Goal: Task Accomplishment & Management: Manage account settings

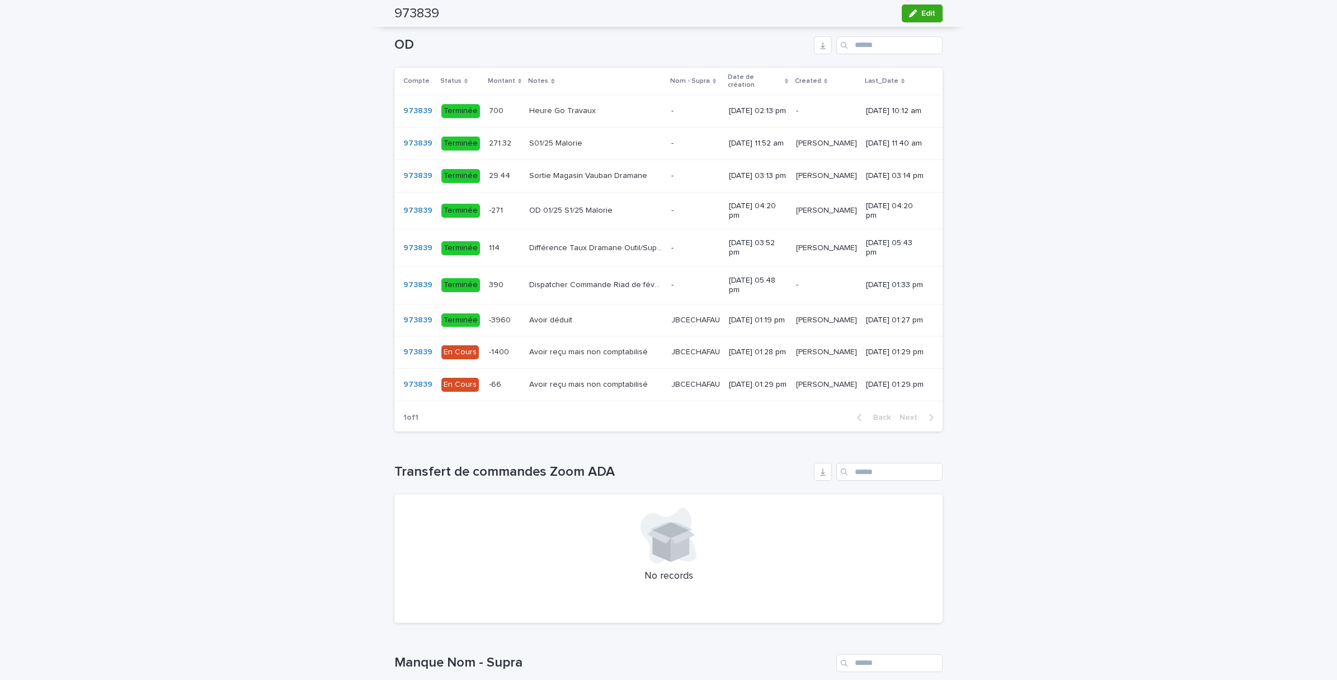
click at [610, 330] on div "Avoir déduit Avoir déduit" at bounding box center [595, 320] width 133 height 18
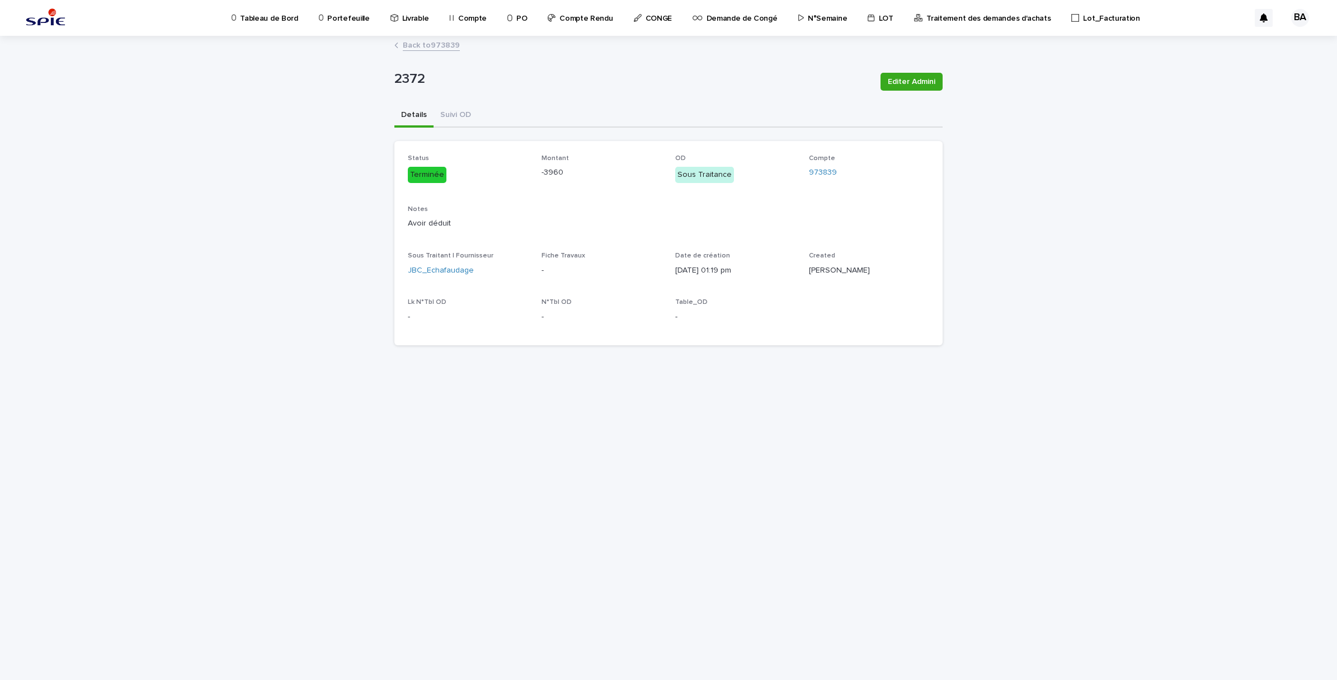
click at [419, 42] on link "Back to 973839" at bounding box center [431, 44] width 57 height 13
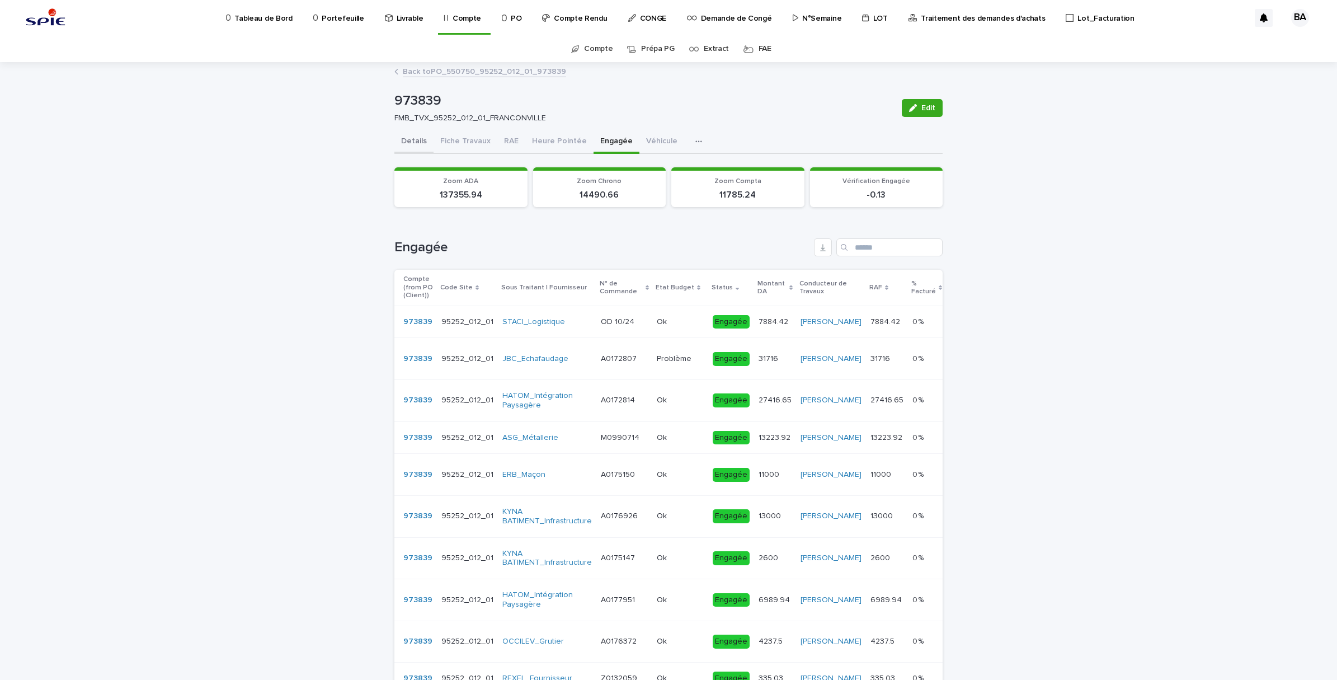
click at [396, 138] on button "Details" at bounding box center [414, 142] width 39 height 24
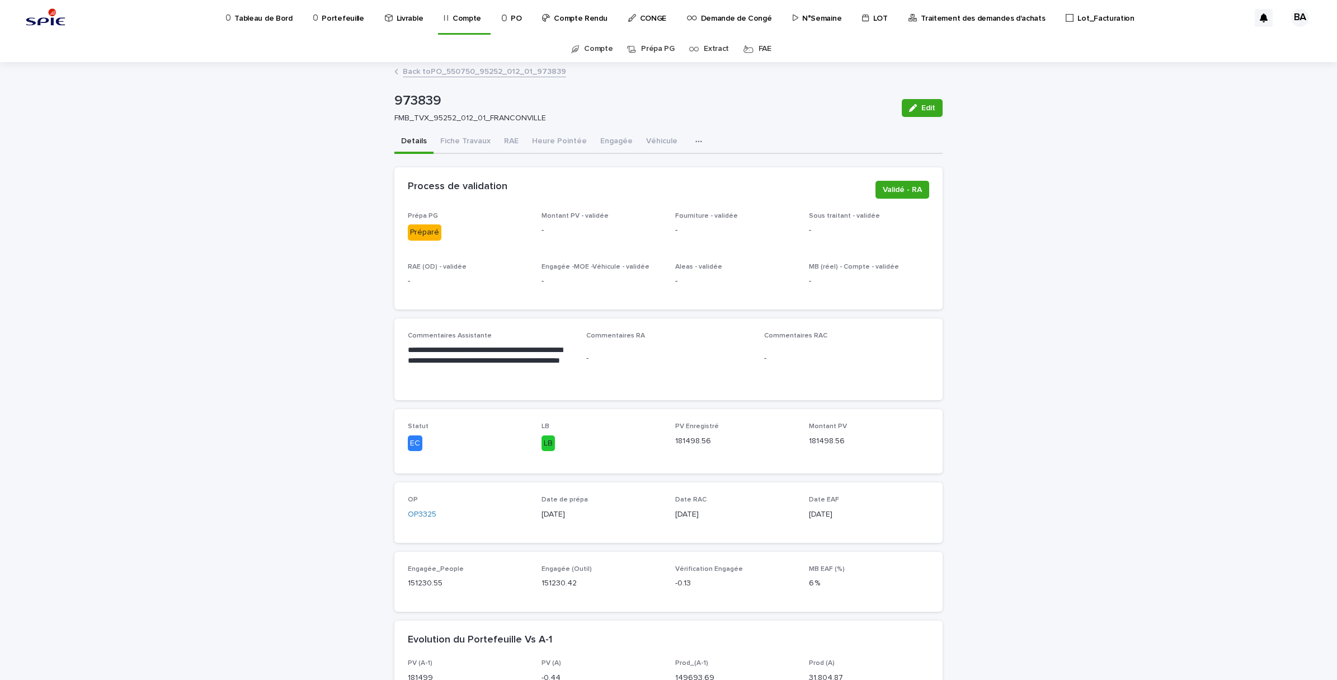
click at [421, 68] on link "Back to PO_550750_95252_012_01_973839" at bounding box center [484, 70] width 163 height 13
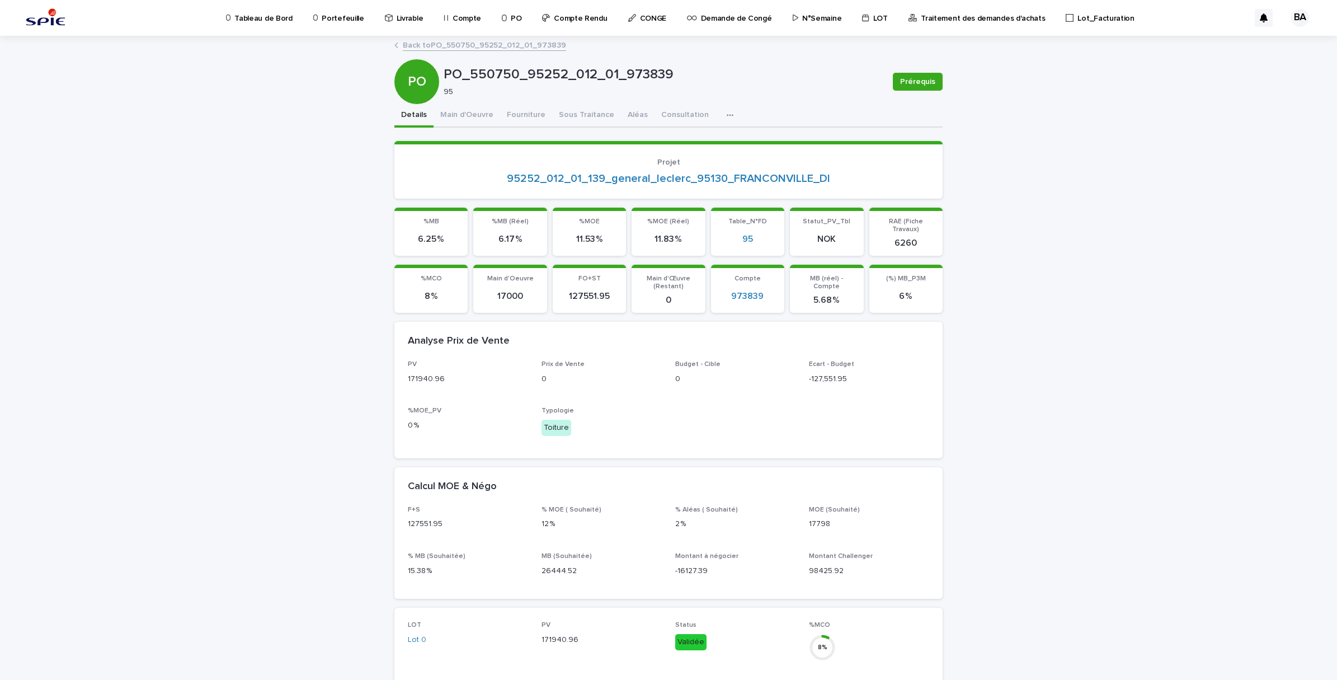
click at [414, 48] on link "Back to PO_550750_95252_012_01_973839" at bounding box center [484, 44] width 163 height 13
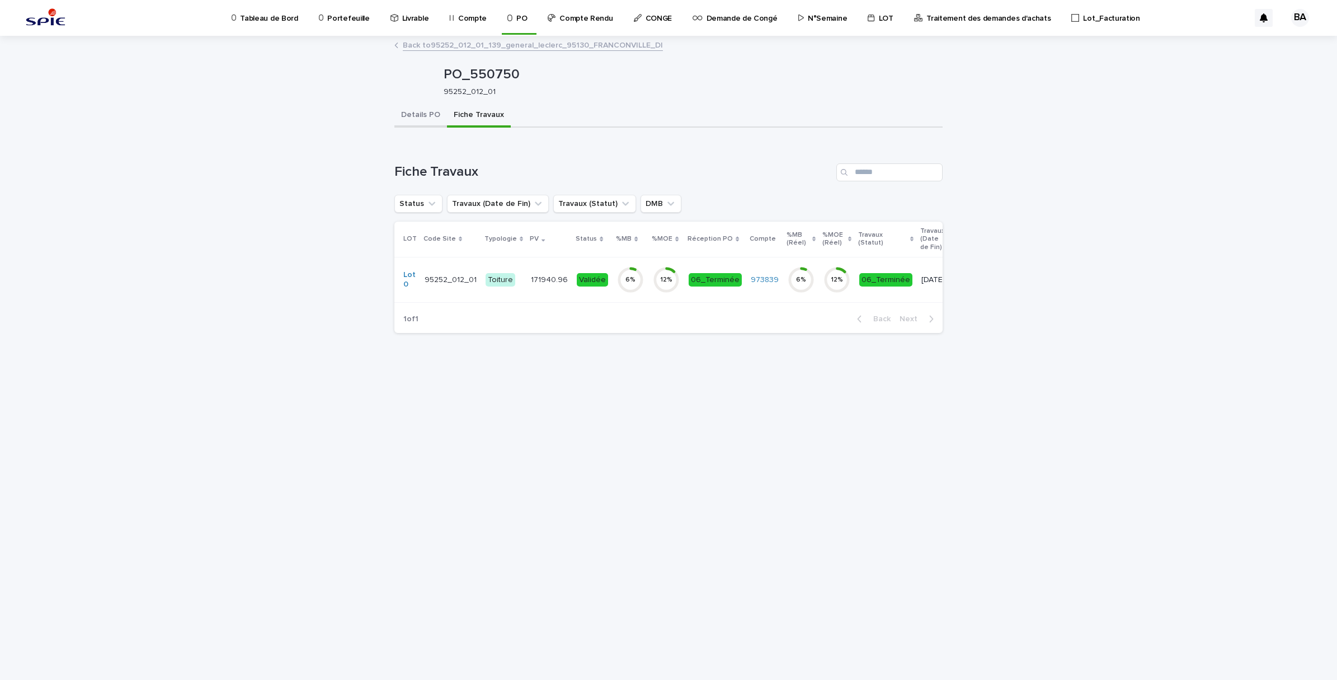
click at [421, 112] on button "Details PO" at bounding box center [421, 116] width 53 height 24
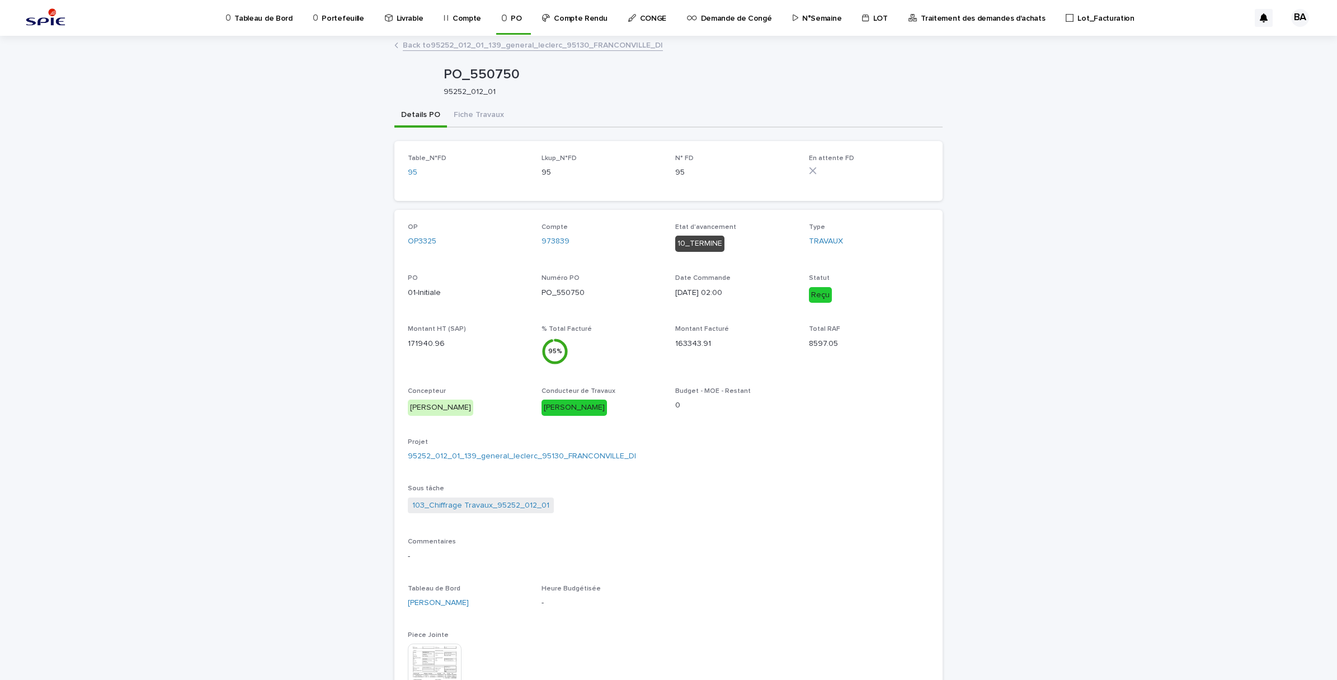
click at [407, 44] on link "Back to 95252_012_01_139_general_leclerc_95130_FRANCONVILLE_DI" at bounding box center [533, 44] width 260 height 13
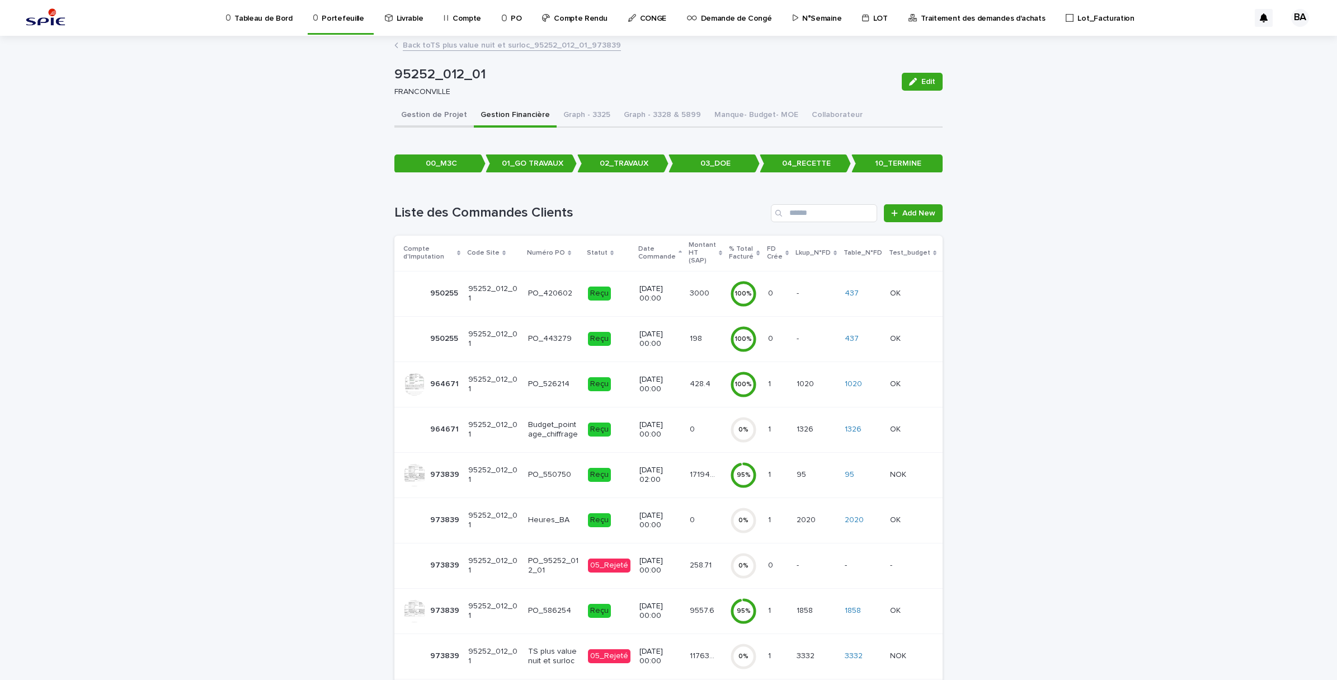
click at [432, 109] on button "Gestion de Projet" at bounding box center [434, 116] width 79 height 24
